Goal: Task Accomplishment & Management: Complete application form

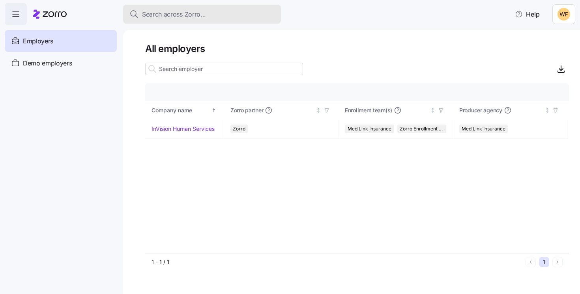
click at [231, 9] on button "Search across Zorro..." at bounding box center [202, 14] width 158 height 19
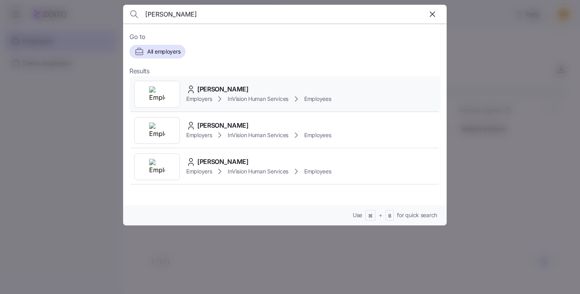
type input "[PERSON_NAME]"
click at [213, 97] on div "Employers InVision Human Services Employees" at bounding box center [258, 98] width 145 height 9
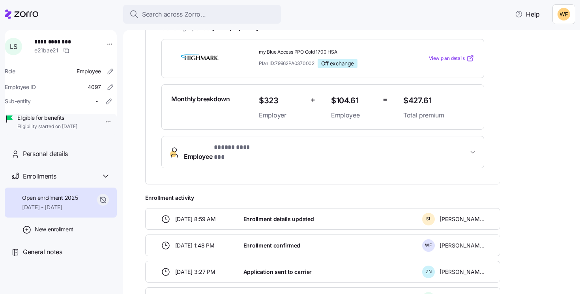
click at [314, 150] on span "Employee * ***** ******* *" at bounding box center [326, 152] width 284 height 19
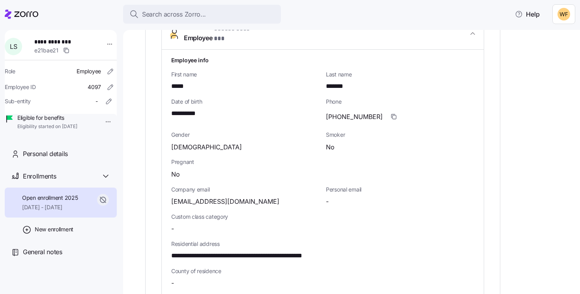
scroll to position [278, 0]
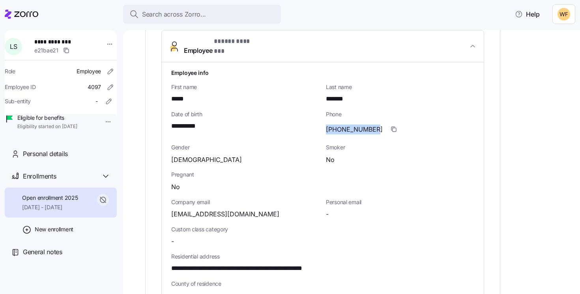
drag, startPoint x: 371, startPoint y: 122, endPoint x: 326, endPoint y: 126, distance: 45.9
click at [326, 126] on div "Phone [PHONE_NUMBER]" at bounding box center [400, 123] width 155 height 33
copy span "[PHONE_NUMBER]"
click at [505, 206] on div "**********" at bounding box center [357, 225] width 424 height 760
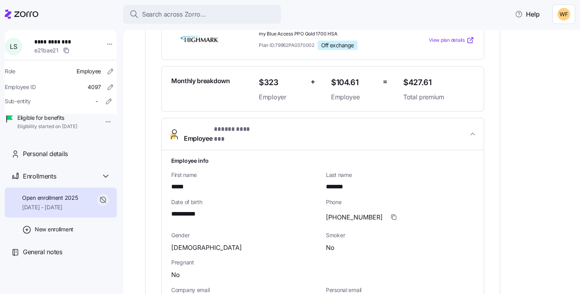
scroll to position [191, 0]
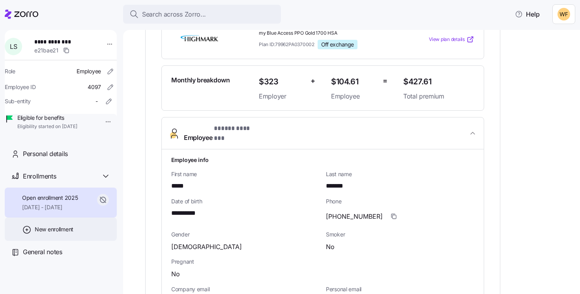
click at [81, 238] on div "New enrollment" at bounding box center [61, 229] width 112 height 23
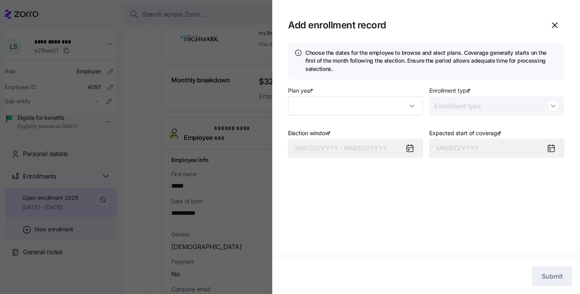
type input "2025"
type input "Special"
type input "[DATE]"
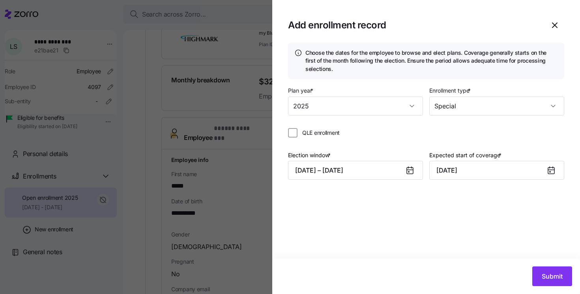
click at [408, 170] on icon at bounding box center [410, 171] width 6 height 6
click at [295, 133] on input "QLE enrollment" at bounding box center [292, 132] width 9 height 9
checkbox input "true"
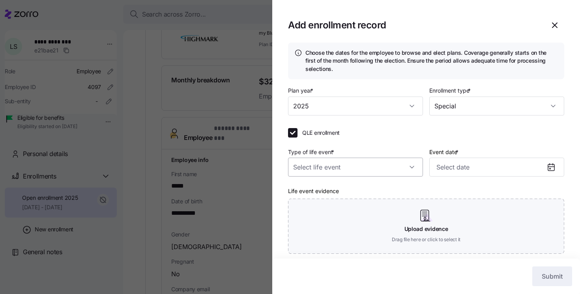
click at [322, 162] on input "Type of life event *" at bounding box center [355, 167] width 135 height 19
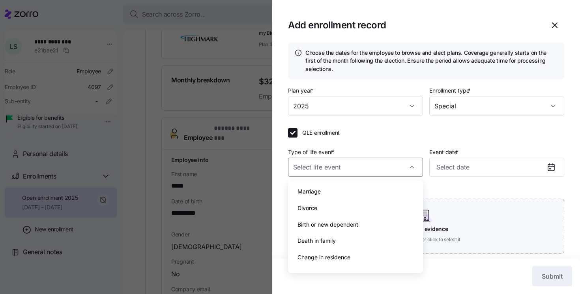
scroll to position [28, 0]
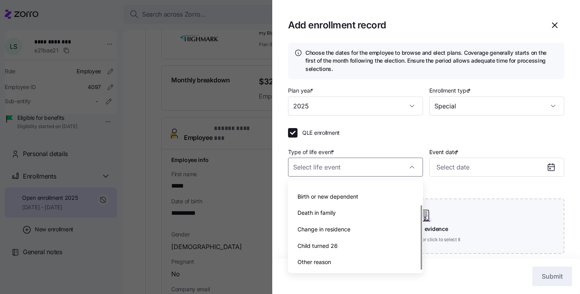
click at [337, 230] on span "Change in residence" at bounding box center [324, 229] width 53 height 9
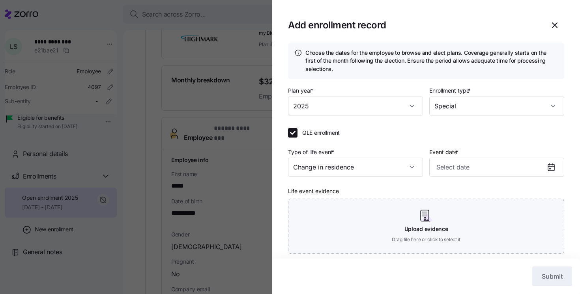
type input "Change in residence"
click at [553, 169] on icon at bounding box center [551, 168] width 6 height 6
click at [506, 170] on input "Event date *" at bounding box center [496, 167] width 135 height 19
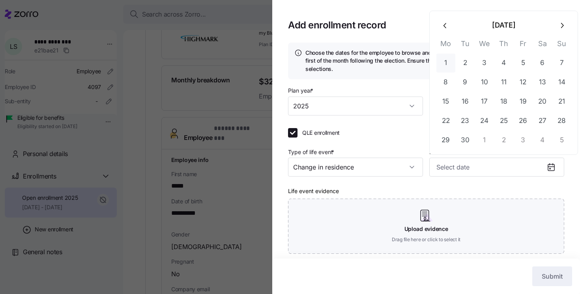
click at [448, 64] on button "1" at bounding box center [445, 63] width 19 height 19
type input "[DATE]"
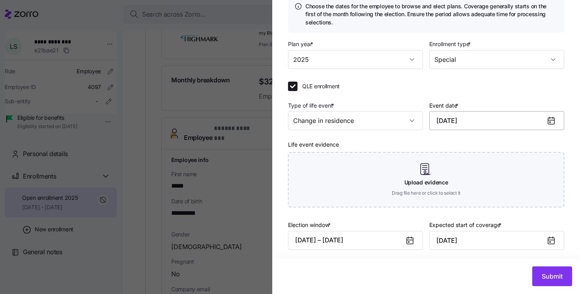
scroll to position [51, 0]
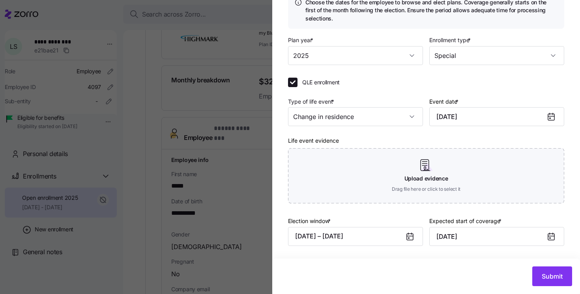
click at [410, 234] on icon at bounding box center [410, 237] width 6 height 6
click at [348, 237] on button "[DATE] – [DATE]" at bounding box center [355, 236] width 135 height 19
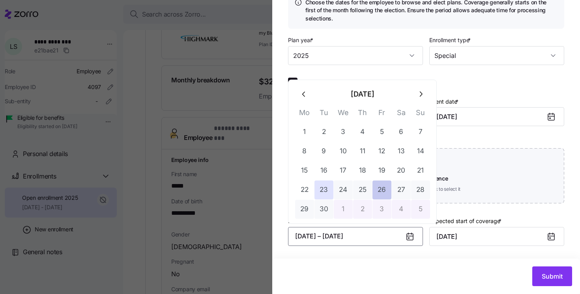
click at [380, 189] on button "26" at bounding box center [382, 190] width 19 height 19
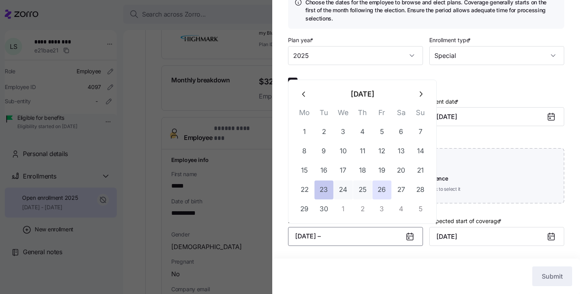
click at [320, 189] on button "23" at bounding box center [323, 190] width 19 height 19
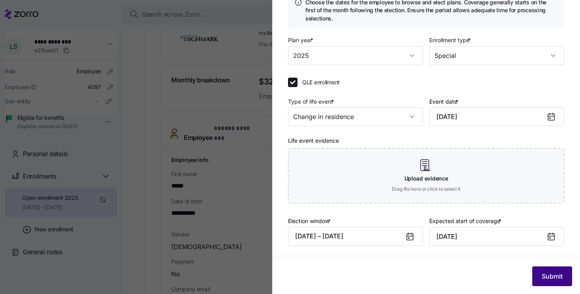
click at [544, 276] on span "Submit" at bounding box center [552, 276] width 21 height 9
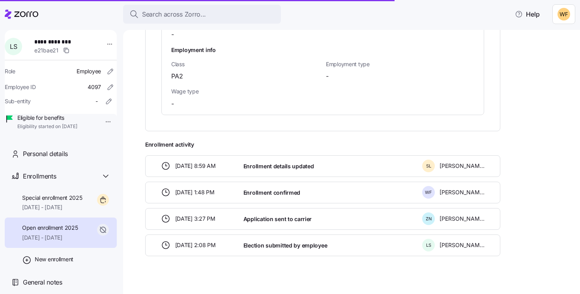
scroll to position [629, 0]
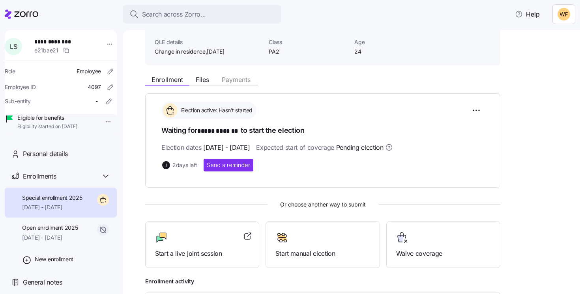
scroll to position [6, 0]
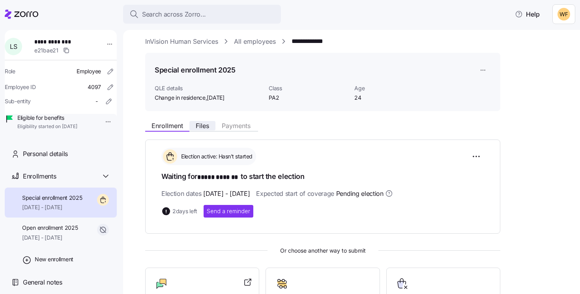
click at [206, 126] on span "Files" at bounding box center [202, 126] width 13 height 6
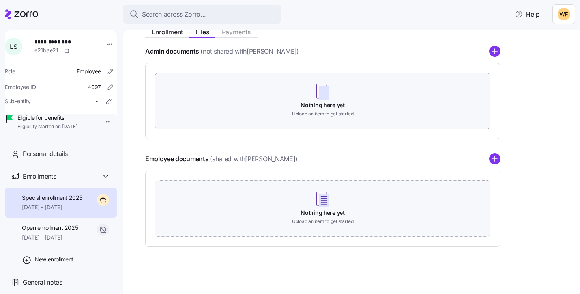
scroll to position [92, 0]
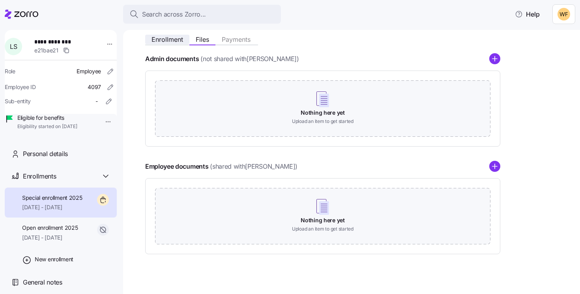
click at [170, 41] on span "Enrollment" at bounding box center [168, 39] width 32 height 6
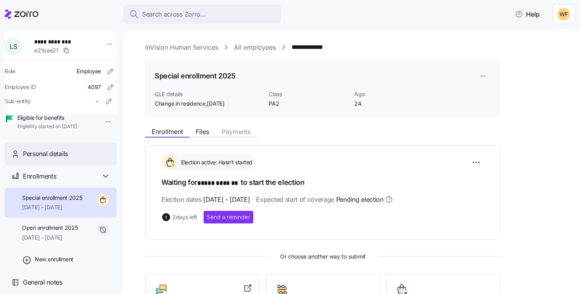
click at [61, 159] on span "Personal details" at bounding box center [45, 154] width 45 height 10
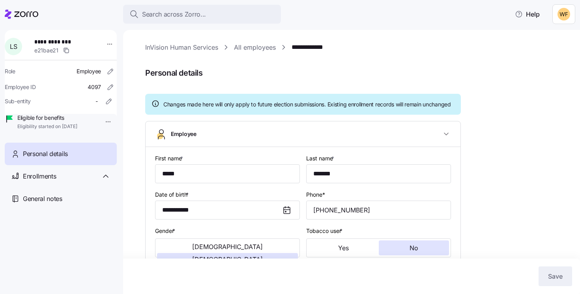
type input "PA2"
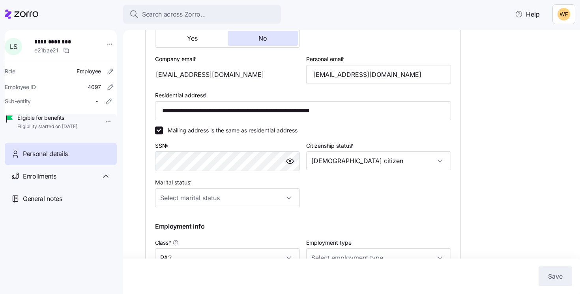
scroll to position [247, 0]
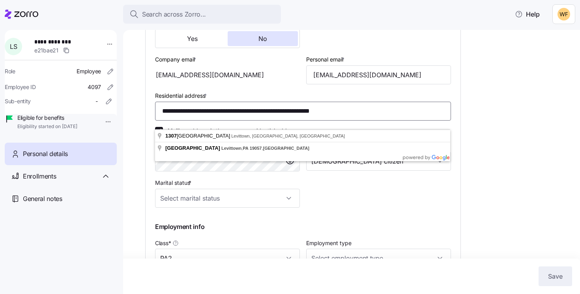
drag, startPoint x: 361, startPoint y: 121, endPoint x: 113, endPoint y: 118, distance: 247.8
click at [113, 118] on div "**********" at bounding box center [290, 145] width 580 height 290
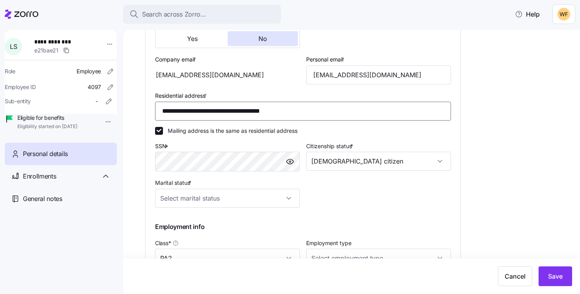
click at [223, 121] on input "**********" at bounding box center [303, 111] width 296 height 19
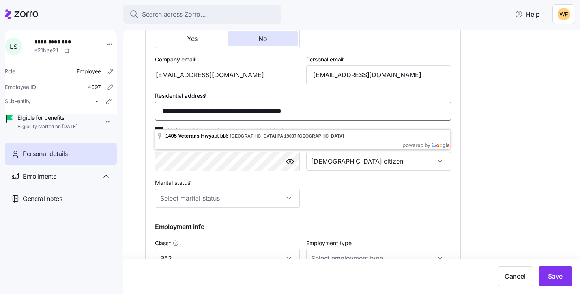
type input "**********"
click at [328, 209] on div "**********" at bounding box center [303, 105] width 302 height 404
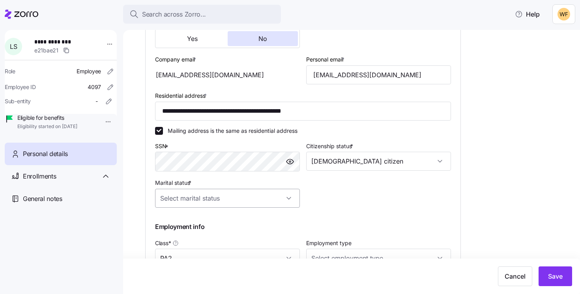
click at [252, 208] on input "Marital status *" at bounding box center [227, 198] width 145 height 19
click at [215, 231] on div "Single" at bounding box center [227, 232] width 139 height 17
type input "Single"
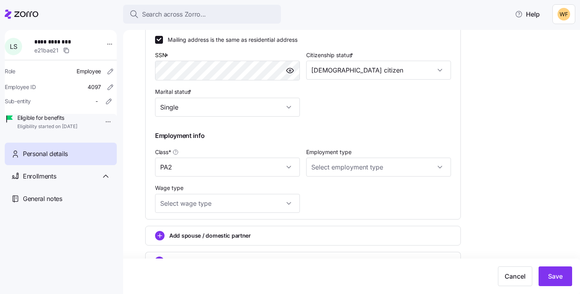
scroll to position [339, 0]
click at [352, 175] on input "Employment type" at bounding box center [378, 166] width 145 height 19
click at [344, 202] on div "Full time" at bounding box center [378, 201] width 139 height 17
type input "Full time"
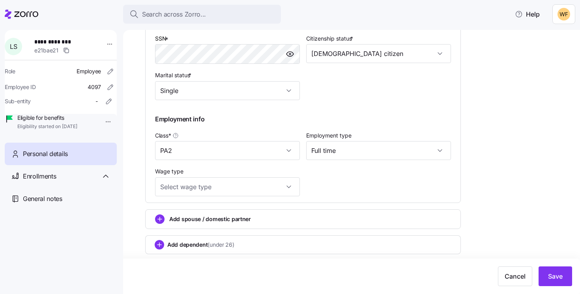
scroll to position [366, 0]
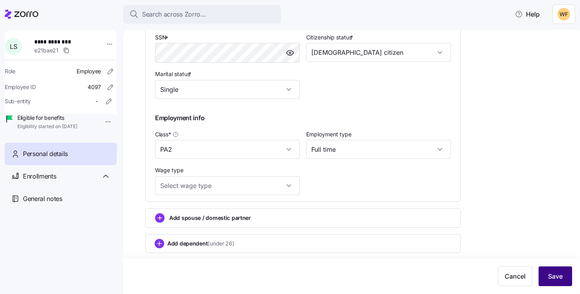
click at [556, 276] on span "Save" at bounding box center [555, 276] width 15 height 9
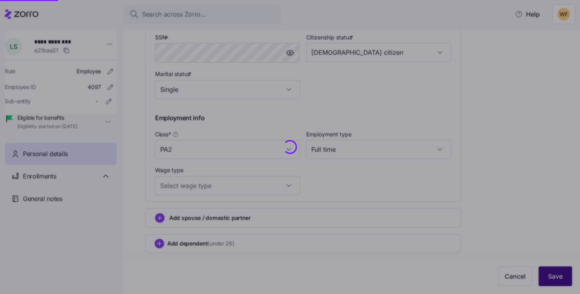
type input "**********"
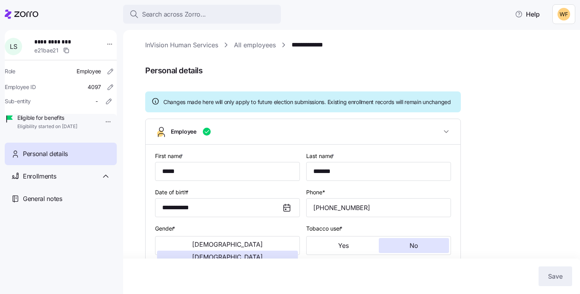
scroll to position [0, 0]
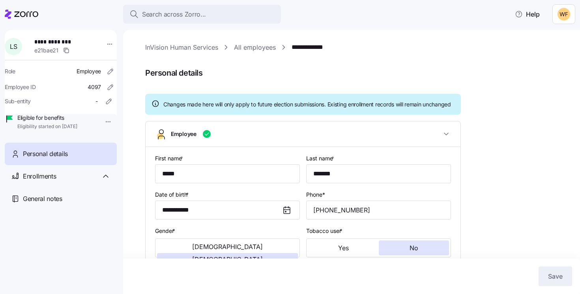
click at [255, 47] on link "All employees" at bounding box center [255, 48] width 42 height 10
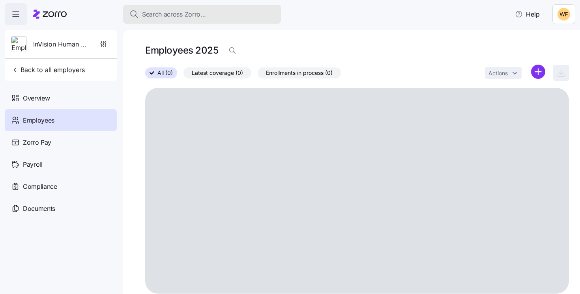
click at [152, 12] on span "Search across Zorro..." at bounding box center [174, 14] width 64 height 10
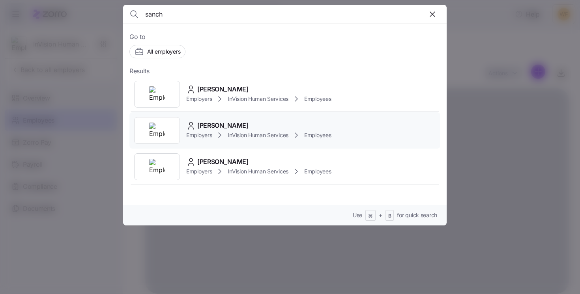
type input "sanch"
click at [228, 124] on span "[PERSON_NAME]" at bounding box center [222, 126] width 51 height 10
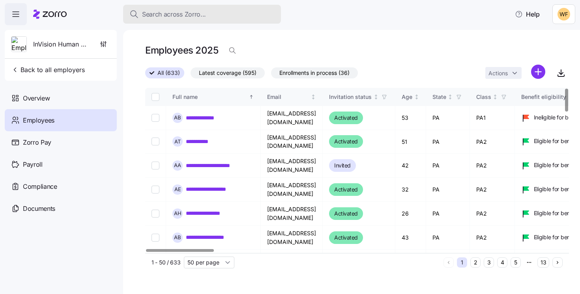
click at [162, 17] on span "Search across Zorro..." at bounding box center [174, 14] width 64 height 10
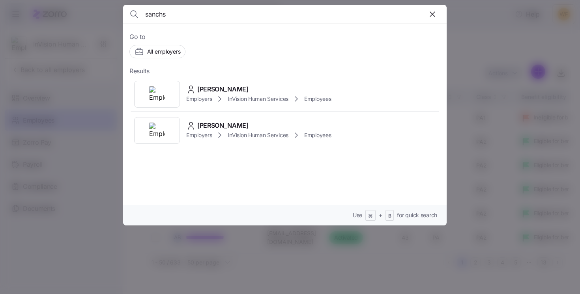
type input "sanch"
click at [219, 135] on icon at bounding box center [220, 135] width 2 height 5
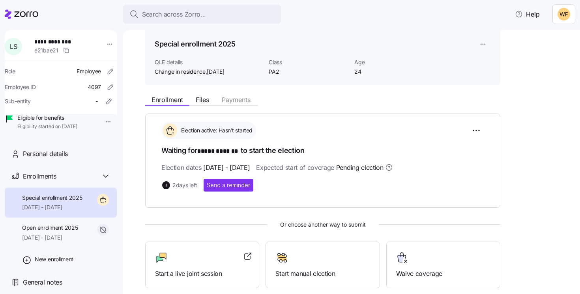
scroll to position [47, 0]
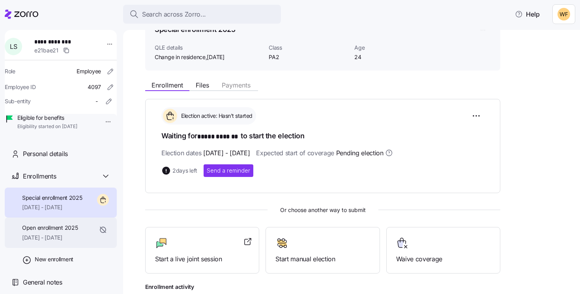
click at [44, 242] on span "[DATE] - [DATE]" at bounding box center [50, 238] width 56 height 8
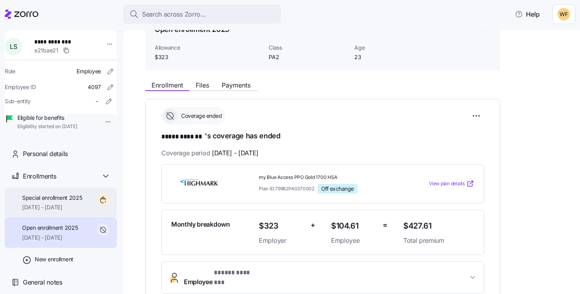
click at [62, 212] on span "[DATE] - [DATE]" at bounding box center [52, 208] width 60 height 8
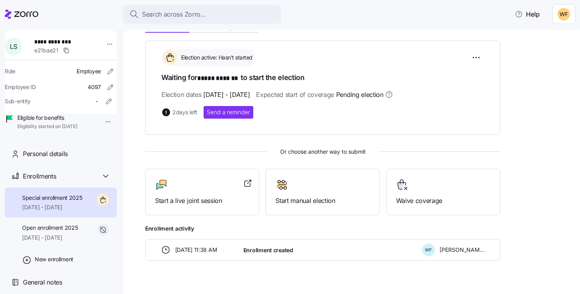
scroll to position [118, 0]
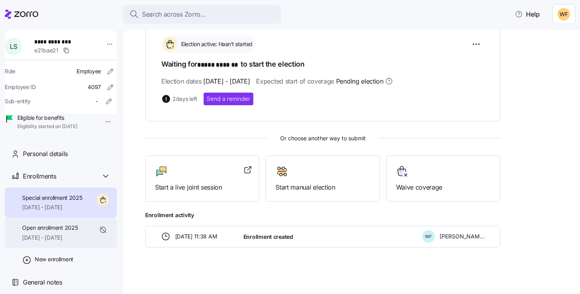
click at [55, 232] on span "Open enrollment 2025" at bounding box center [50, 228] width 56 height 8
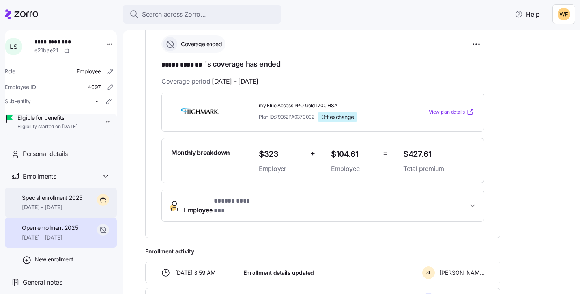
click at [37, 212] on span "[DATE] - [DATE]" at bounding box center [52, 208] width 60 height 8
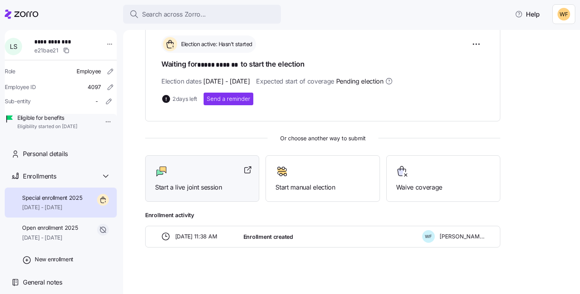
click at [202, 179] on div "Start a live joint session" at bounding box center [202, 178] width 94 height 27
click at [67, 159] on span "Personal details" at bounding box center [45, 154] width 45 height 10
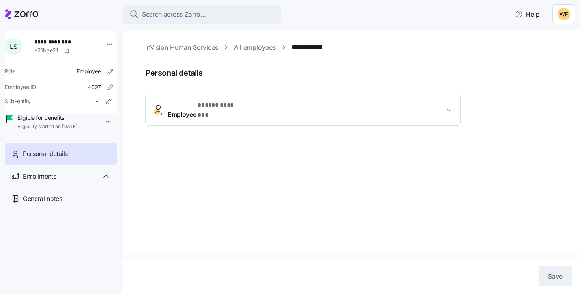
click at [447, 110] on button "Employee * ***** ******* *" at bounding box center [303, 110] width 315 height 32
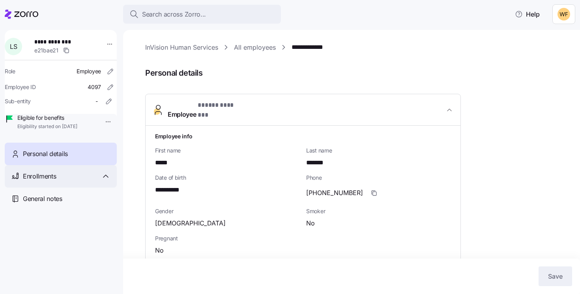
click at [43, 182] on span "Enrollments" at bounding box center [39, 177] width 33 height 10
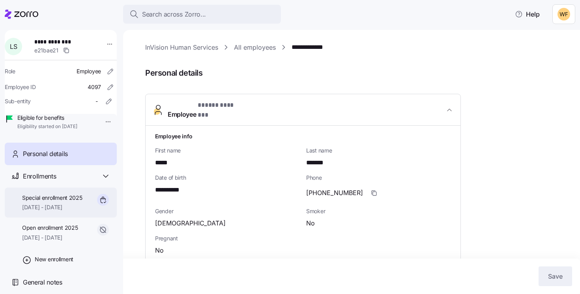
click at [52, 212] on span "[DATE] - [DATE]" at bounding box center [52, 208] width 60 height 8
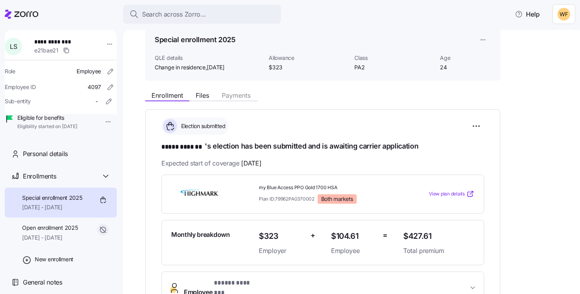
scroll to position [38, 0]
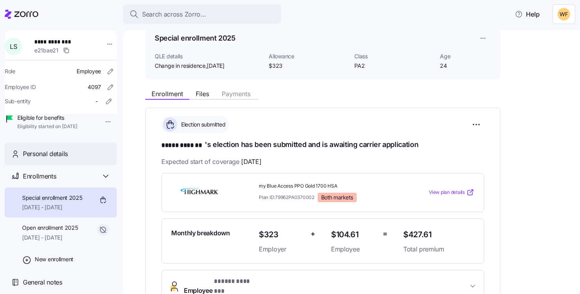
click at [50, 159] on span "Personal details" at bounding box center [45, 154] width 45 height 10
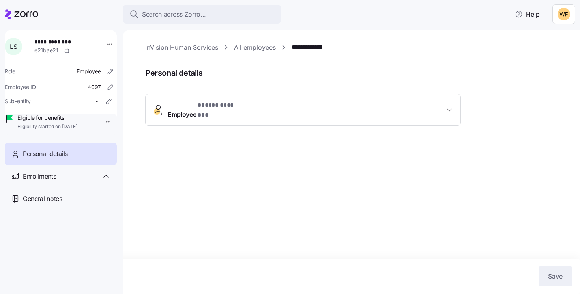
click at [271, 112] on button "Employee * ***** ******* *" at bounding box center [303, 110] width 315 height 32
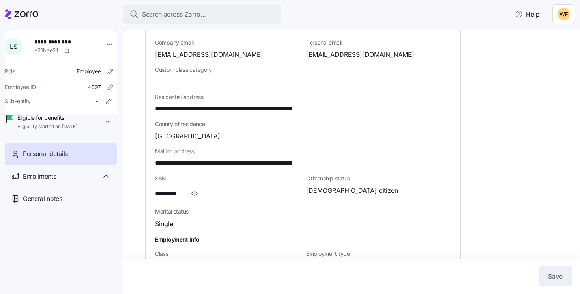
scroll to position [232, 0]
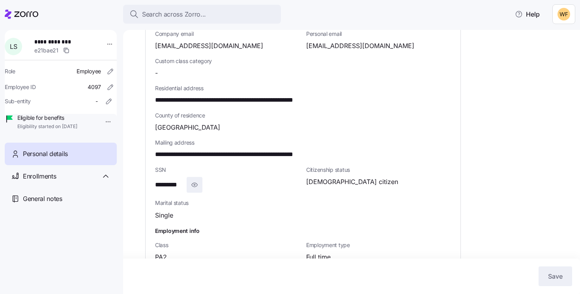
click at [193, 180] on icon "button" at bounding box center [195, 184] width 8 height 9
drag, startPoint x: 195, startPoint y: 179, endPoint x: 144, endPoint y: 179, distance: 51.3
click at [144, 179] on div "**********" at bounding box center [351, 162] width 457 height 264
copy span "**********"
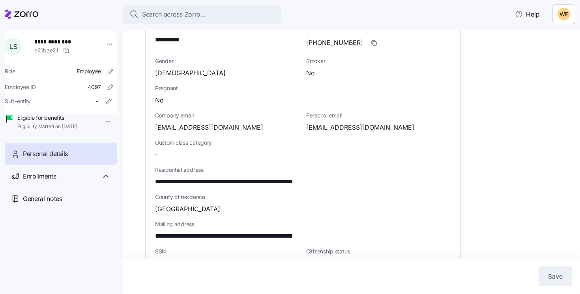
scroll to position [146, 0]
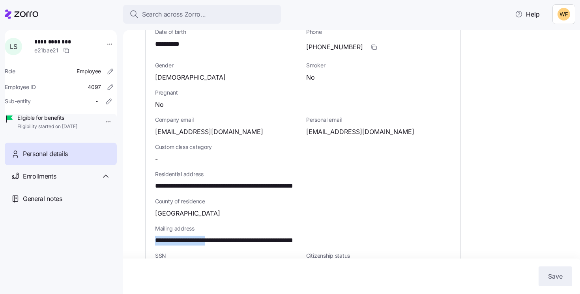
drag, startPoint x: 155, startPoint y: 234, endPoint x: 224, endPoint y: 235, distance: 68.7
click at [224, 236] on span "**********" at bounding box center [247, 241] width 184 height 10
copy span "**********"
click at [371, 44] on icon "button" at bounding box center [374, 47] width 6 height 6
drag, startPoint x: 401, startPoint y: 126, endPoint x: 305, endPoint y: 127, distance: 95.9
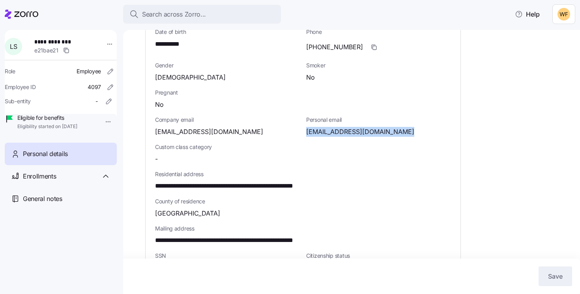
click at [305, 127] on div "Personal email laurasanchezarias1@gmail.com" at bounding box center [378, 126] width 151 height 27
copy span "[EMAIL_ADDRESS][DOMAIN_NAME]"
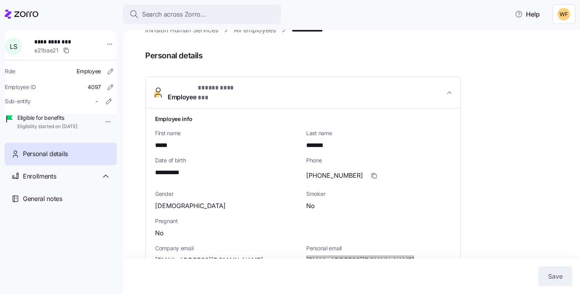
scroll to position [16, 0]
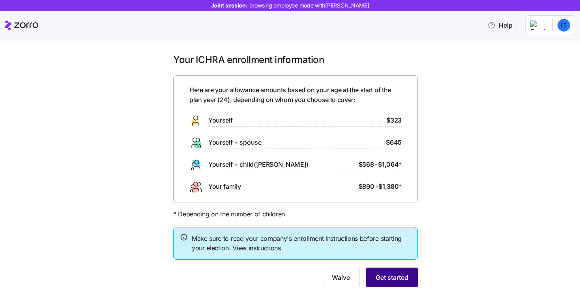
click at [394, 279] on span "Get started" at bounding box center [392, 277] width 33 height 9
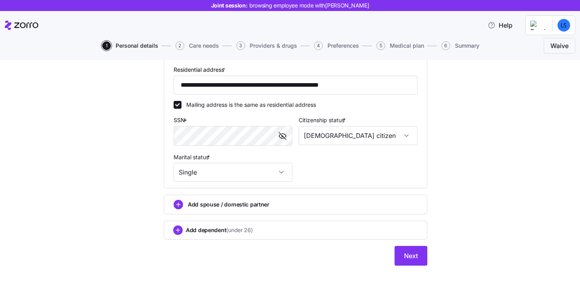
scroll to position [264, 0]
click at [419, 253] on button "Next" at bounding box center [411, 256] width 33 height 20
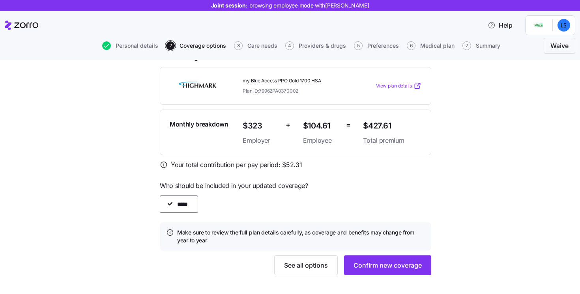
scroll to position [225, 0]
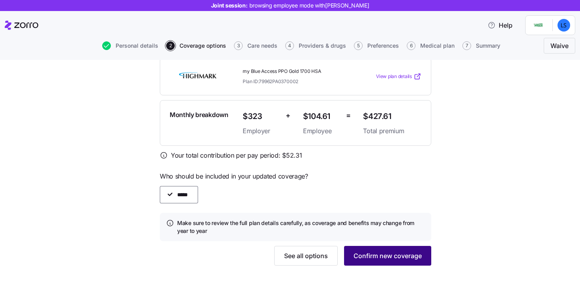
click at [403, 261] on button "Confirm new coverage" at bounding box center [387, 256] width 87 height 20
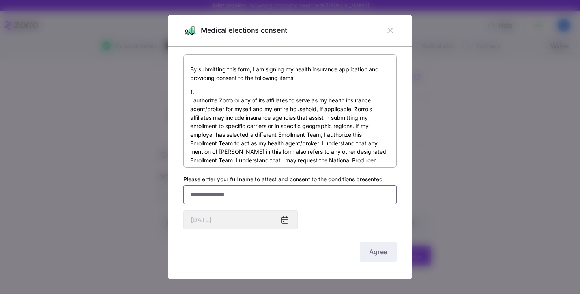
click at [206, 193] on input "Please enter your full name to attest and consent to the conditions presented" at bounding box center [289, 194] width 213 height 19
type input "**********"
click at [382, 252] on span "Agree" at bounding box center [378, 251] width 18 height 9
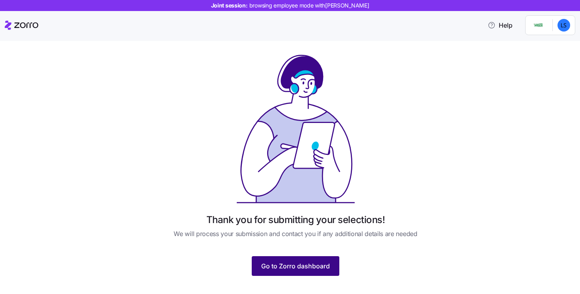
click at [326, 260] on button "Go to Zorro dashboard" at bounding box center [296, 266] width 88 height 20
